Goal: Task Accomplishment & Management: Use online tool/utility

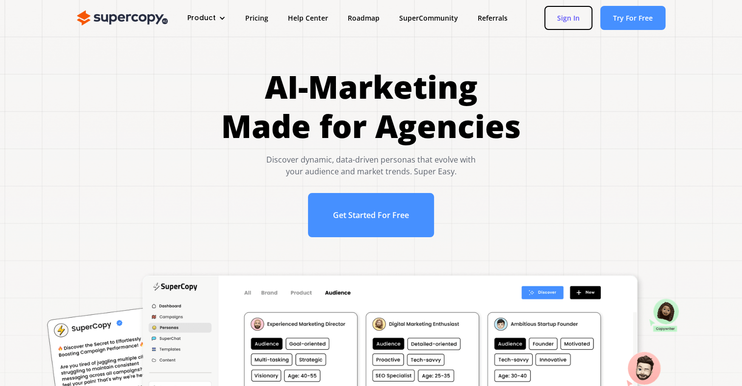
click at [558, 25] on link "Sign In" at bounding box center [569, 18] width 48 height 24
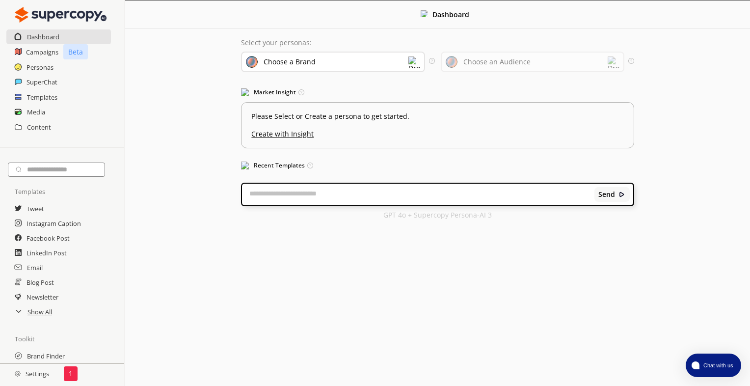
click at [298, 61] on div "Choose a Brand" at bounding box center [289, 62] width 52 height 8
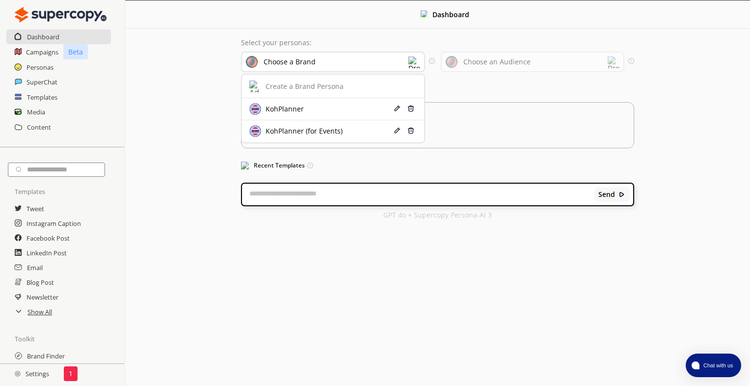
click at [316, 235] on div "Menu Dashboard Select your personas: Choose a Brand Create a Brand Persona KohP…" at bounding box center [437, 193] width 625 height 386
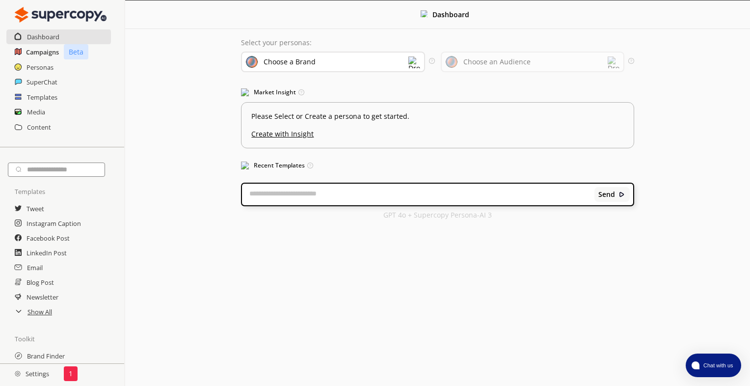
click at [53, 52] on h2 "Campaigns" at bounding box center [42, 52] width 33 height 15
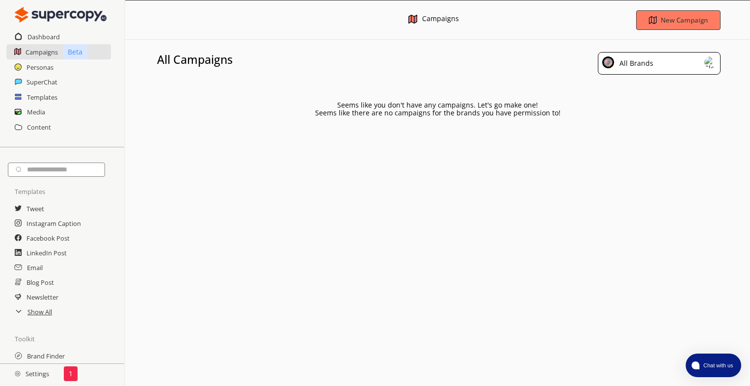
click at [628, 64] on div "All Brands" at bounding box center [634, 63] width 37 height 14
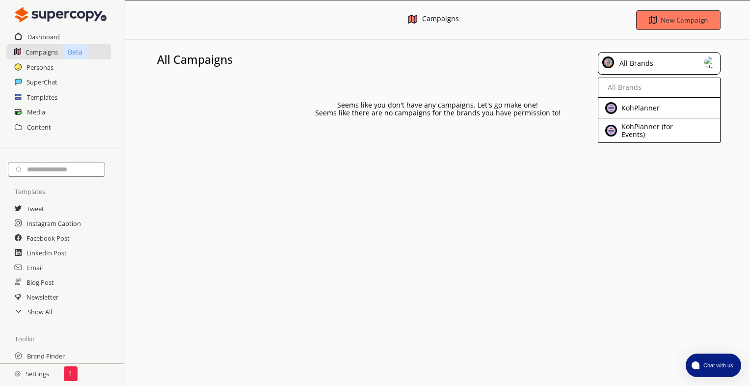
click at [60, 39] on div "Dashboard" at bounding box center [62, 36] width 124 height 15
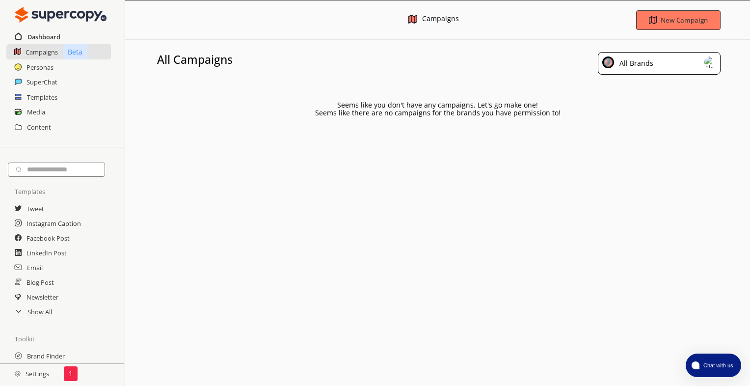
click at [59, 36] on h2 "Dashboard" at bounding box center [43, 36] width 33 height 15
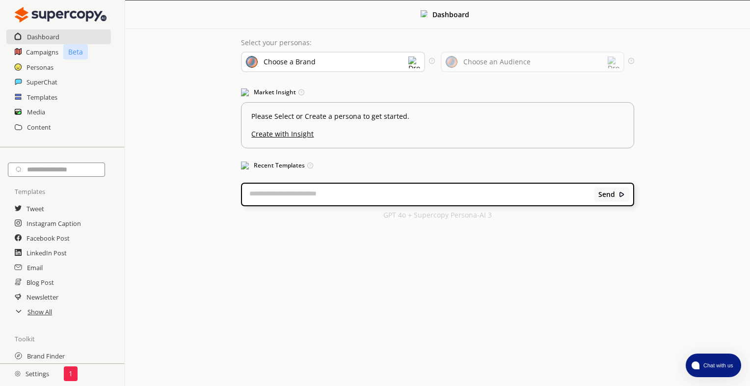
click at [365, 60] on div "Choose a Brand" at bounding box center [333, 62] width 184 height 21
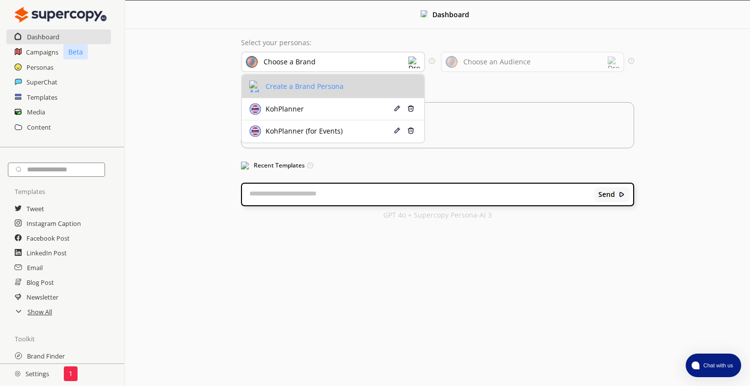
click at [345, 81] on li "Create a Brand Persona" at bounding box center [333, 87] width 182 height 24
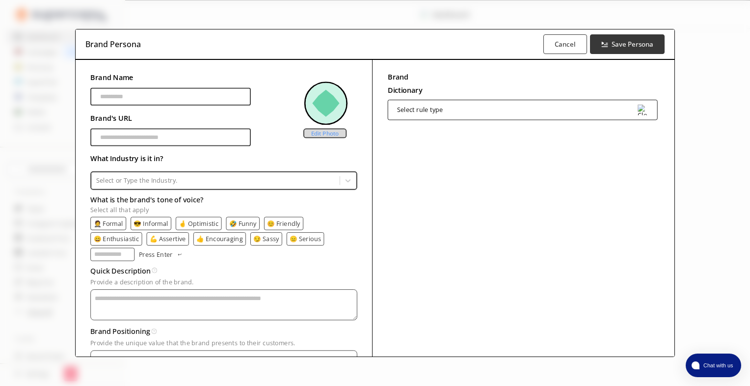
click at [322, 131] on label "Edit Photo" at bounding box center [324, 133] width 43 height 10
click at [0, 0] on input "Edit Photo" at bounding box center [0, 0] width 0 height 0
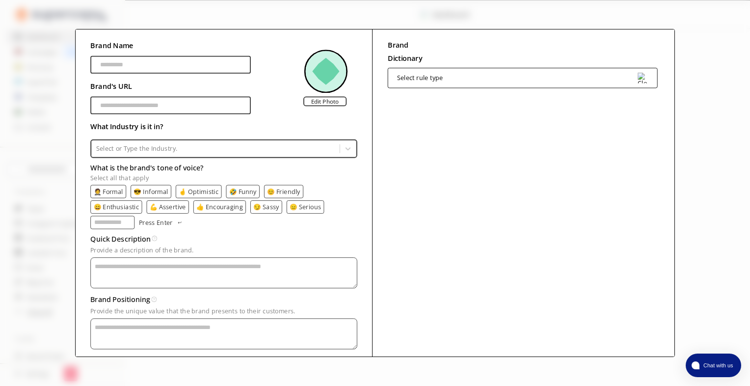
scroll to position [47, 0]
